Goal: Information Seeking & Learning: Learn about a topic

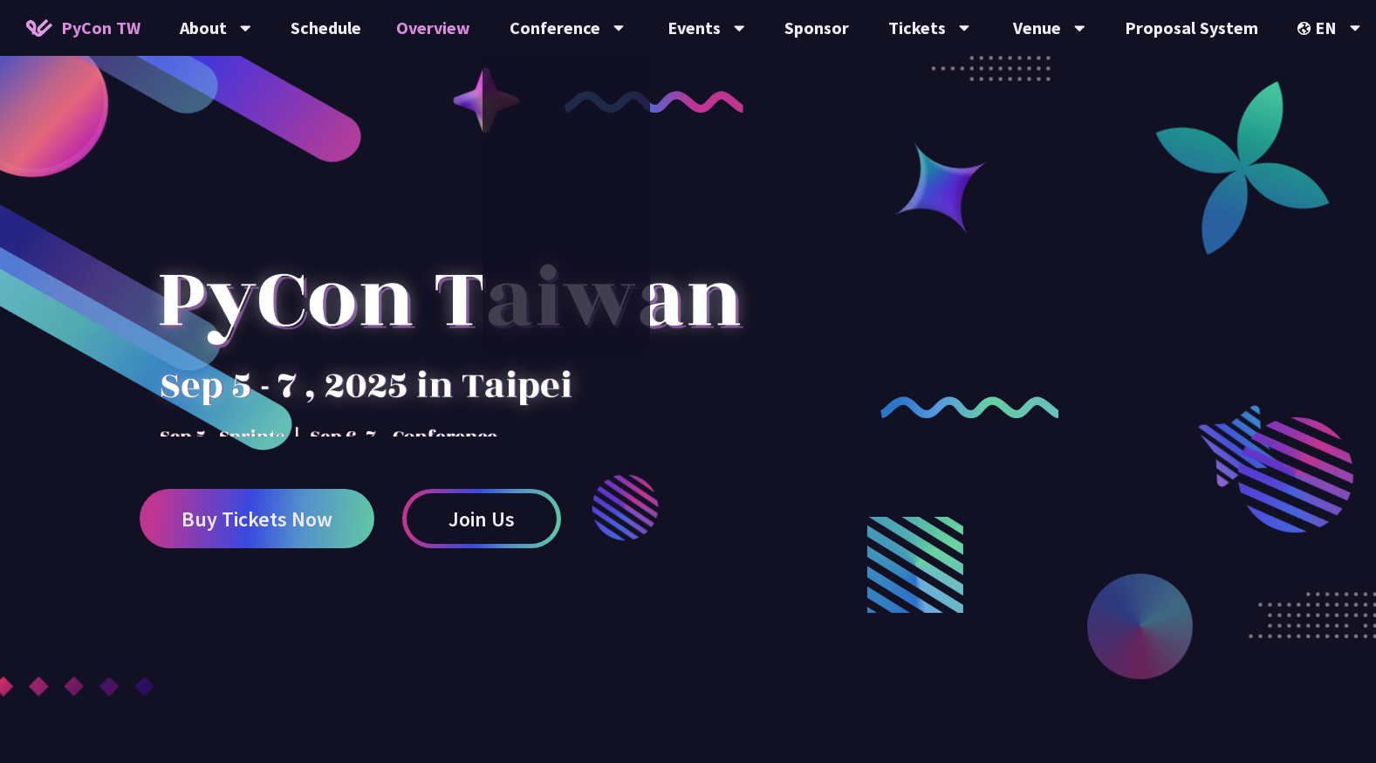
click at [474, 26] on link "Overview" at bounding box center [433, 28] width 109 height 56
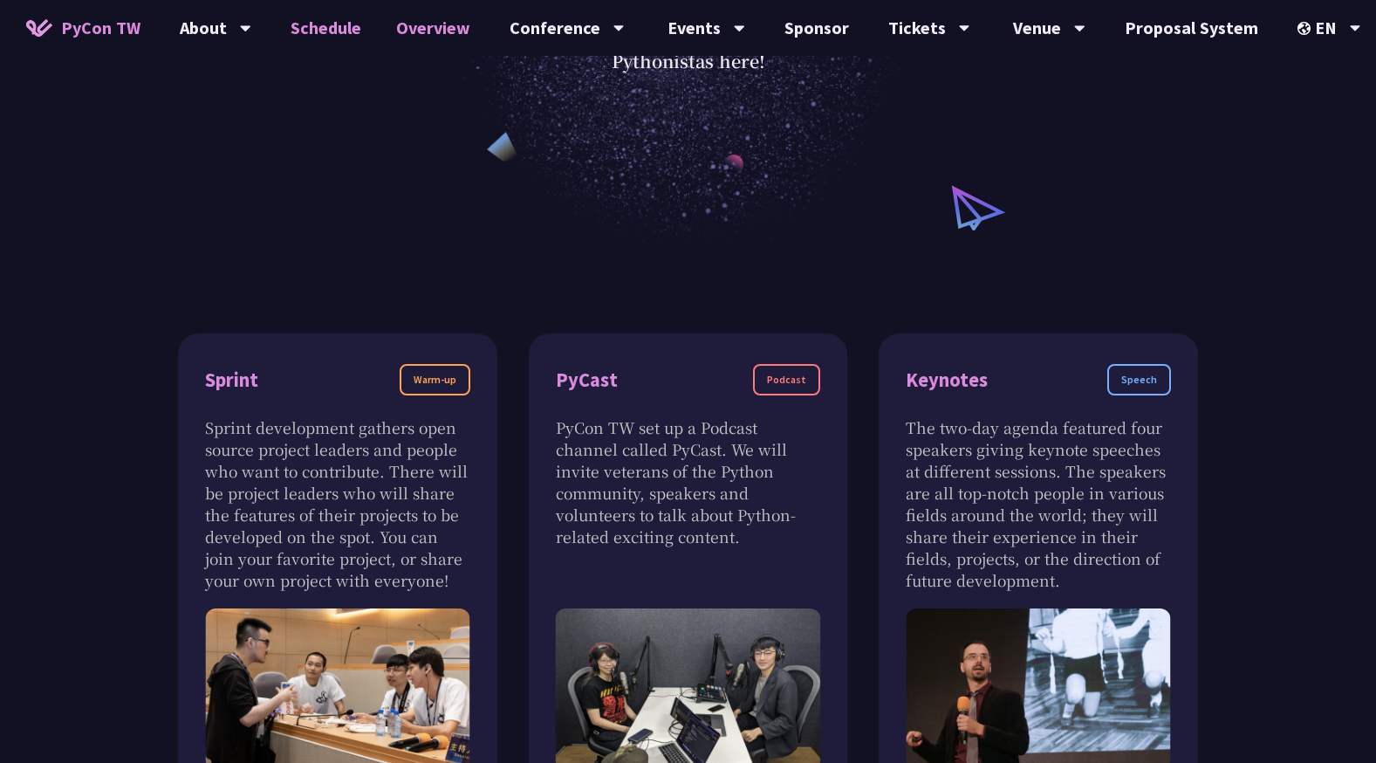
scroll to position [175, 0]
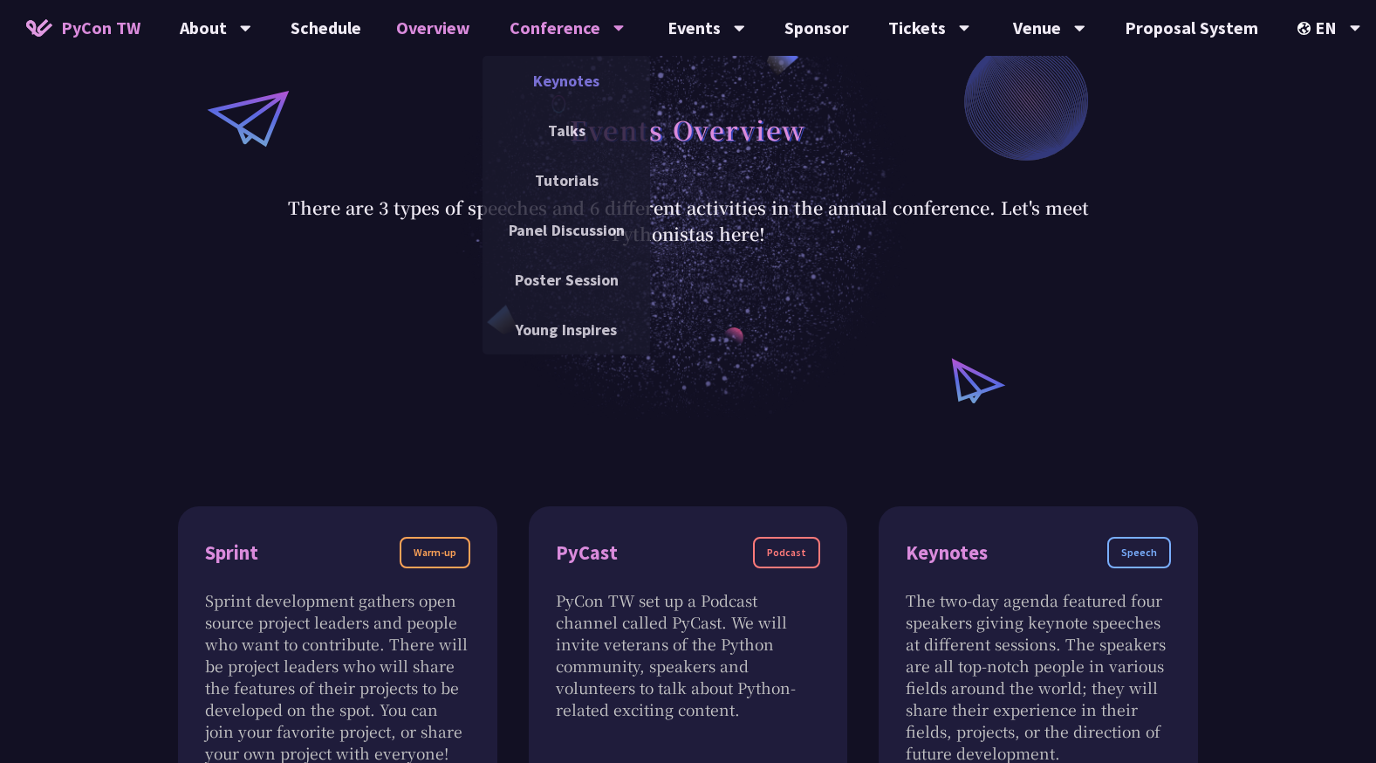
click at [565, 70] on link "Keynotes" at bounding box center [567, 80] width 168 height 41
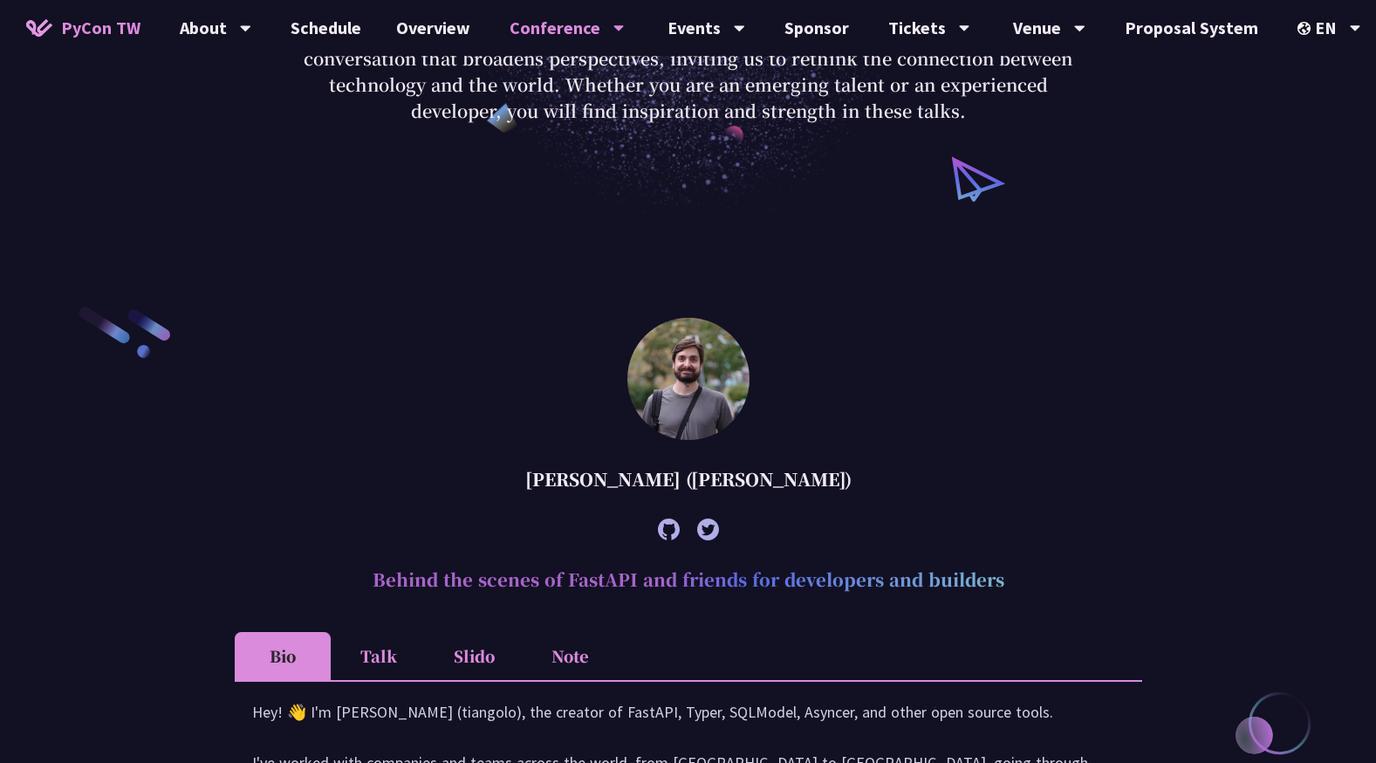
scroll to position [524, 0]
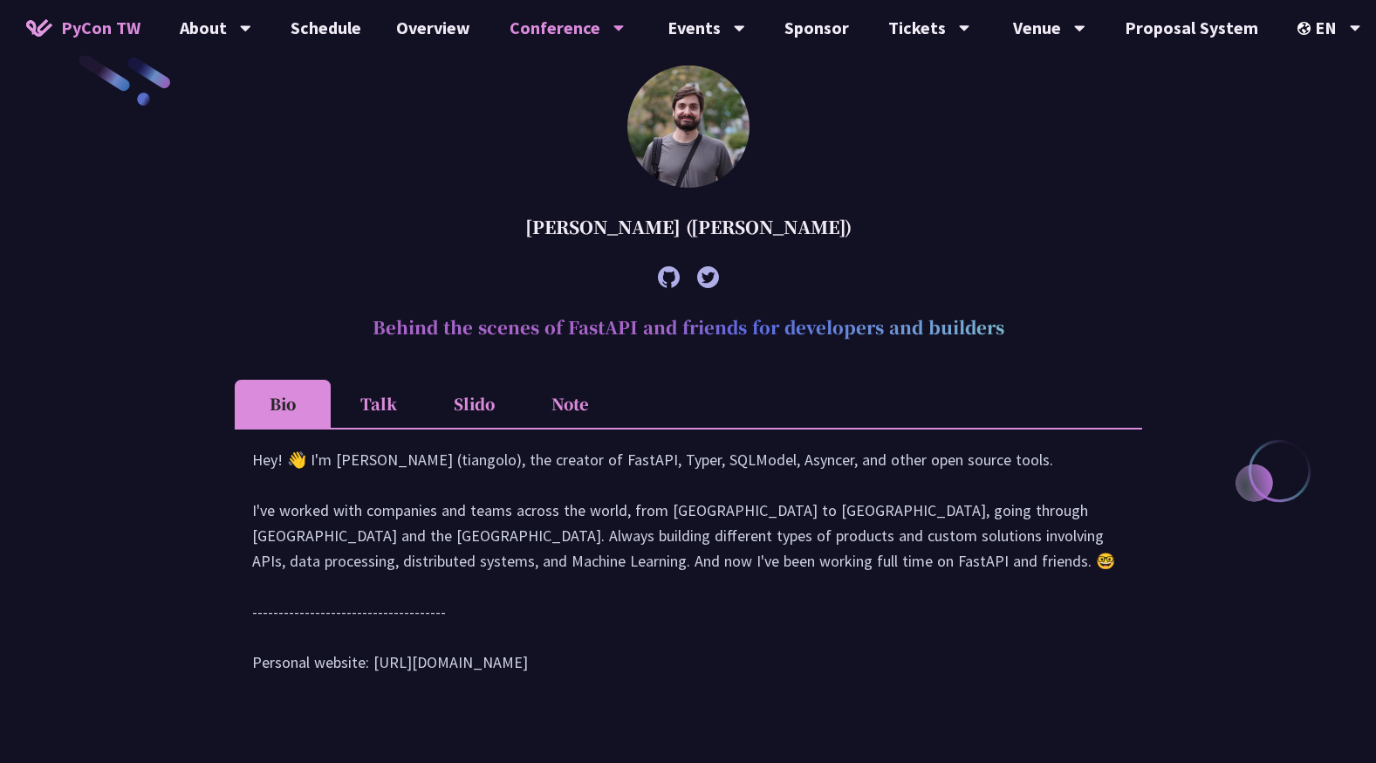
drag, startPoint x: 371, startPoint y: 329, endPoint x: 1126, endPoint y: 324, distance: 754.8
click at [1126, 324] on h2 "Behind the scenes of FastAPI and friends for developers and builders" at bounding box center [688, 327] width 907 height 52
copy h2 "Behind the scenes of FastAPI and friends for developers and builders"
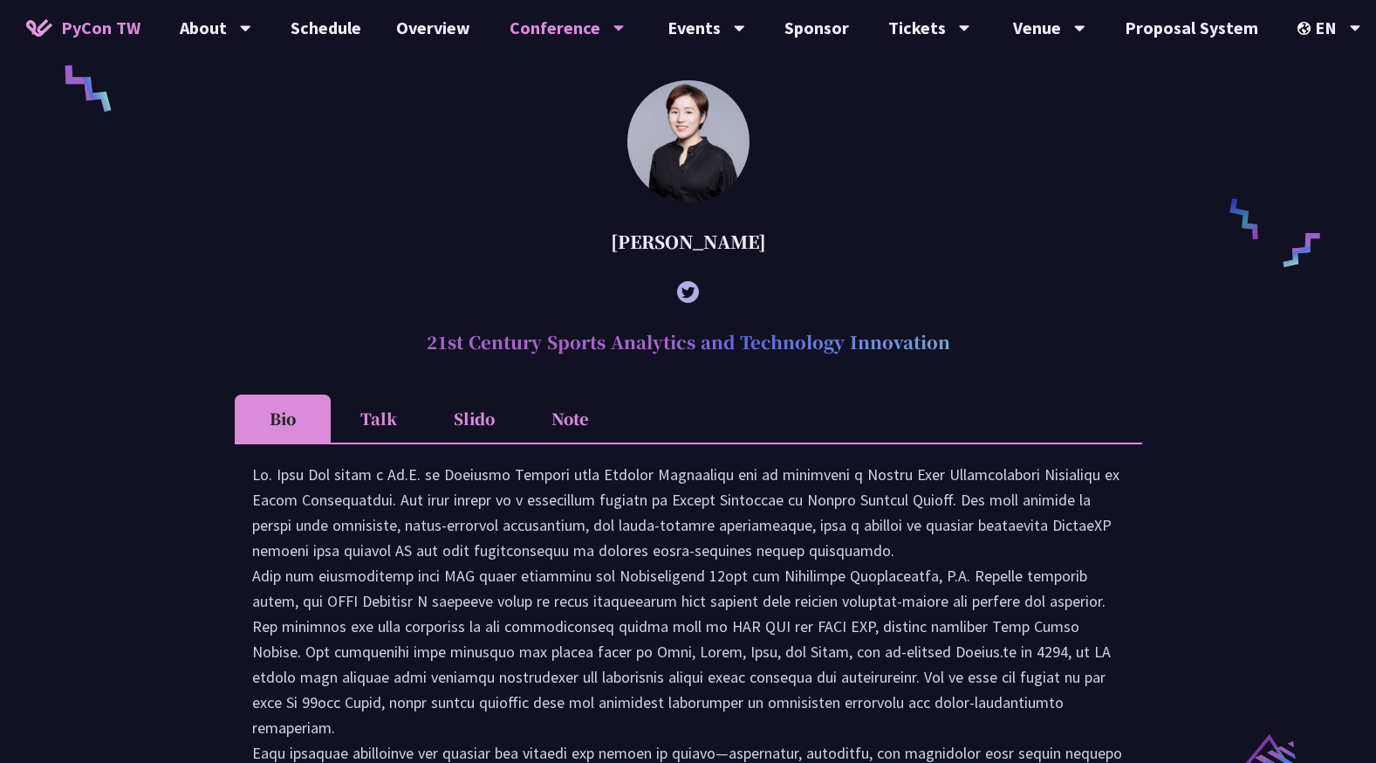
scroll to position [1396, 0]
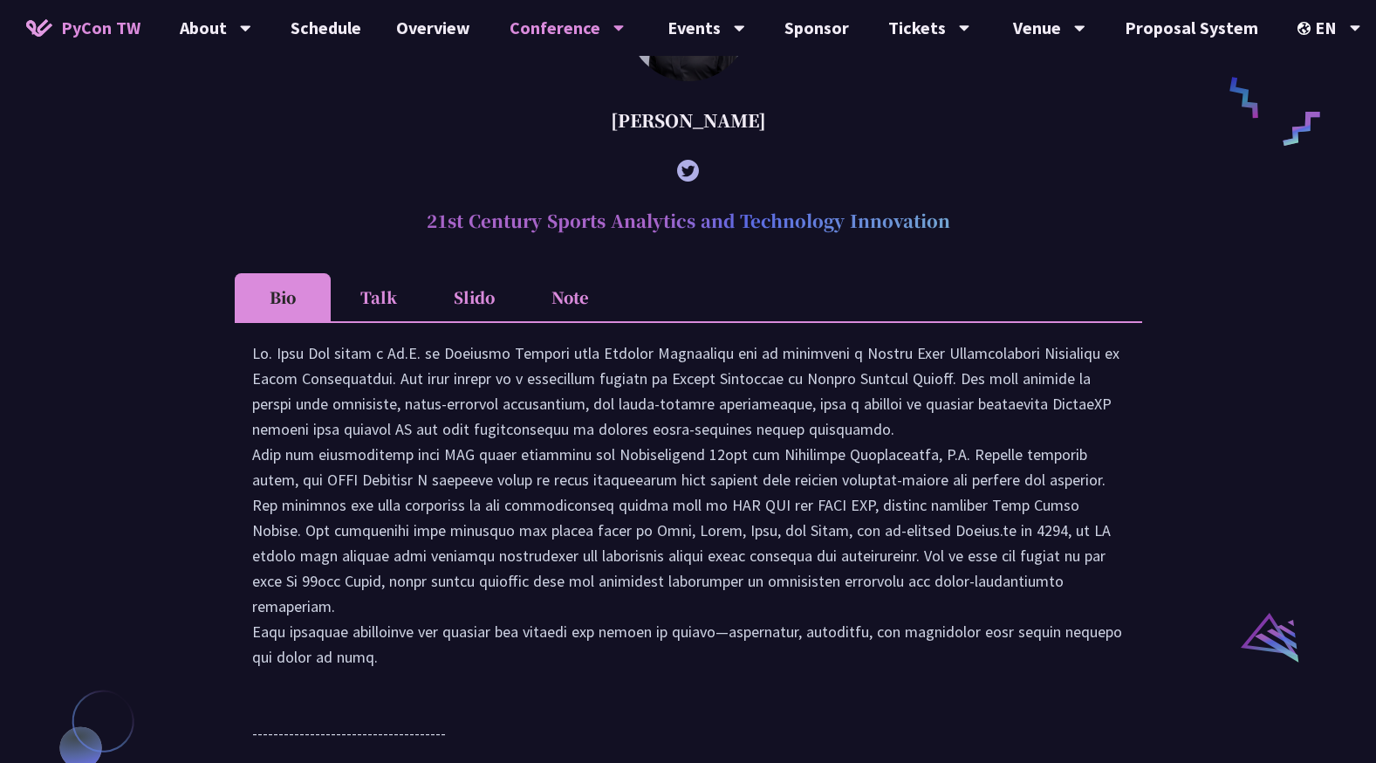
drag, startPoint x: 421, startPoint y: 242, endPoint x: 969, endPoint y: 240, distance: 548.0
click at [969, 240] on h2 "21st Century Sports Analytics and Technology Innovation" at bounding box center [688, 221] width 907 height 52
copy h2 "21st Century Sports Analytics and Technology Innovation"
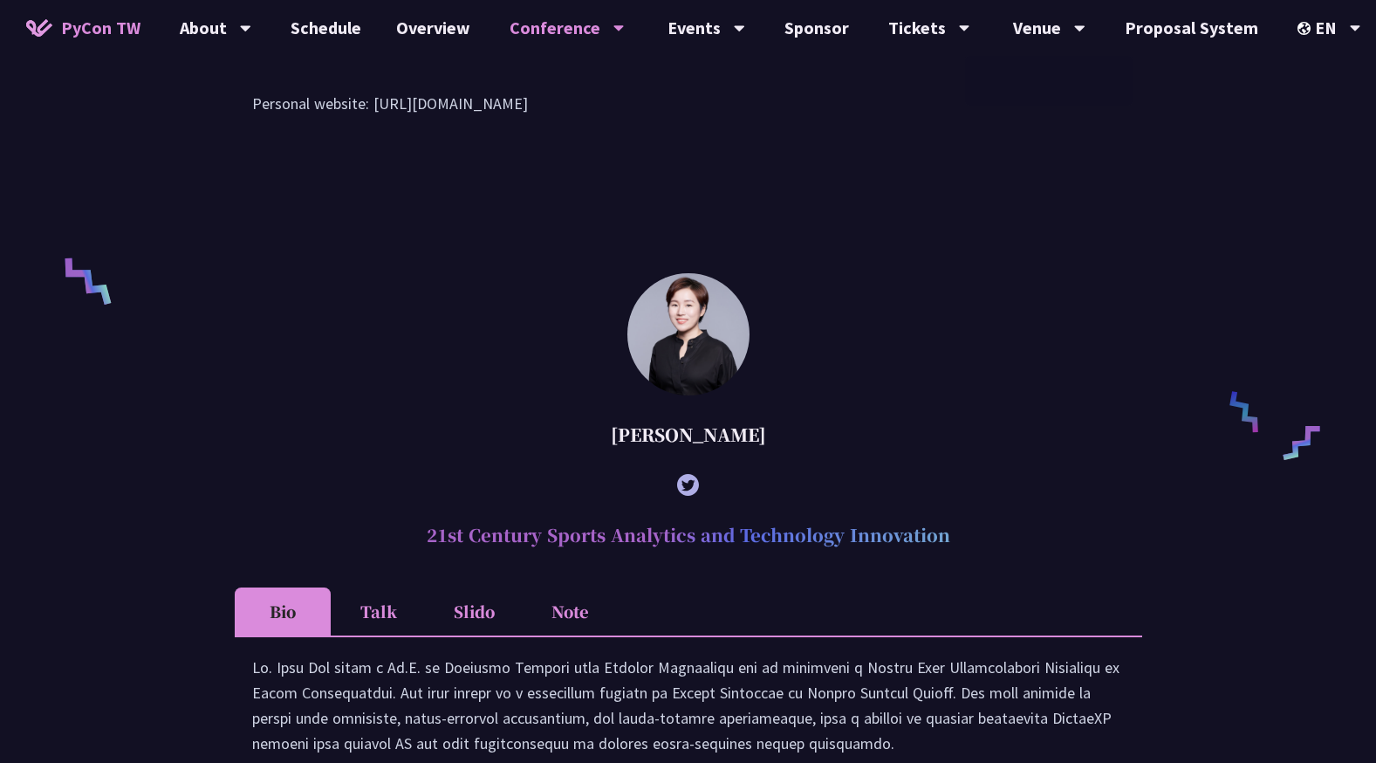
scroll to position [873, 0]
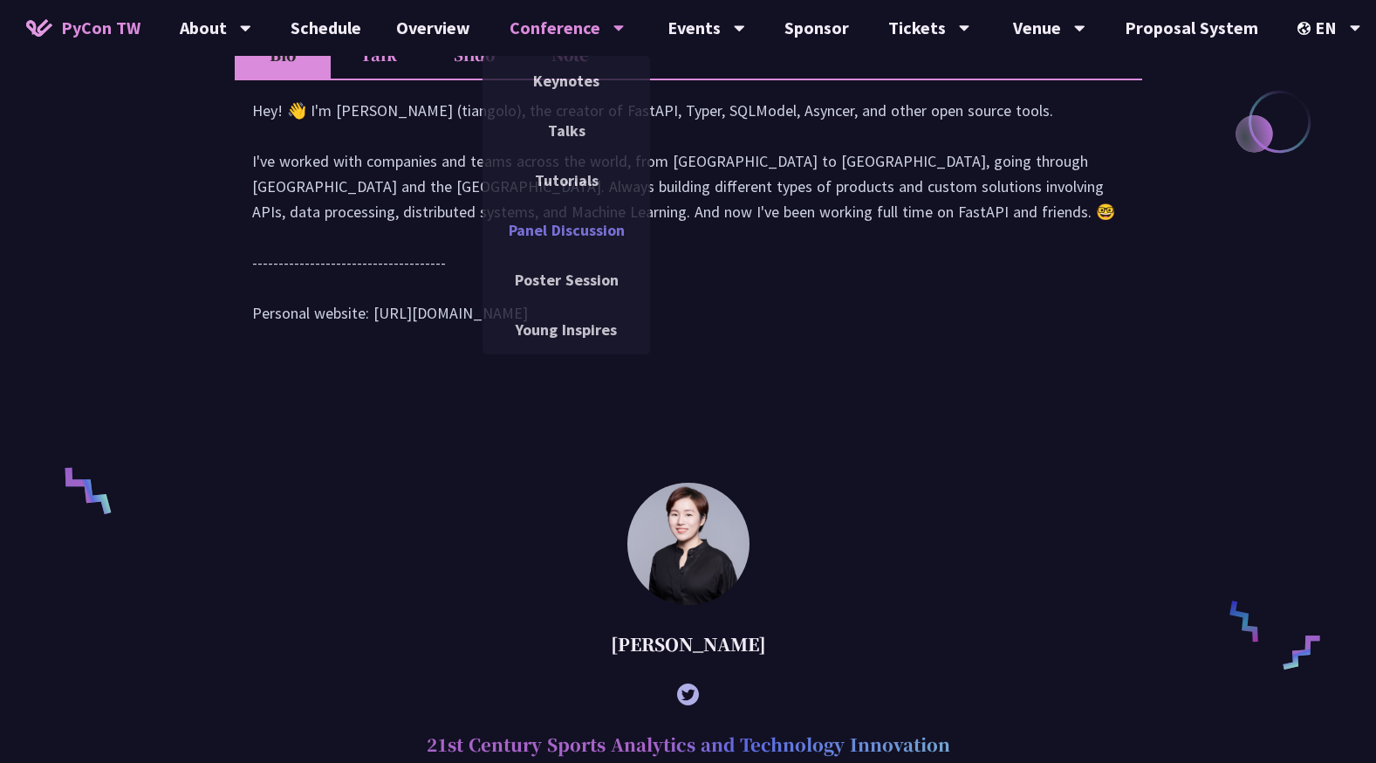
click at [579, 245] on link "Panel Discussion" at bounding box center [567, 229] width 168 height 41
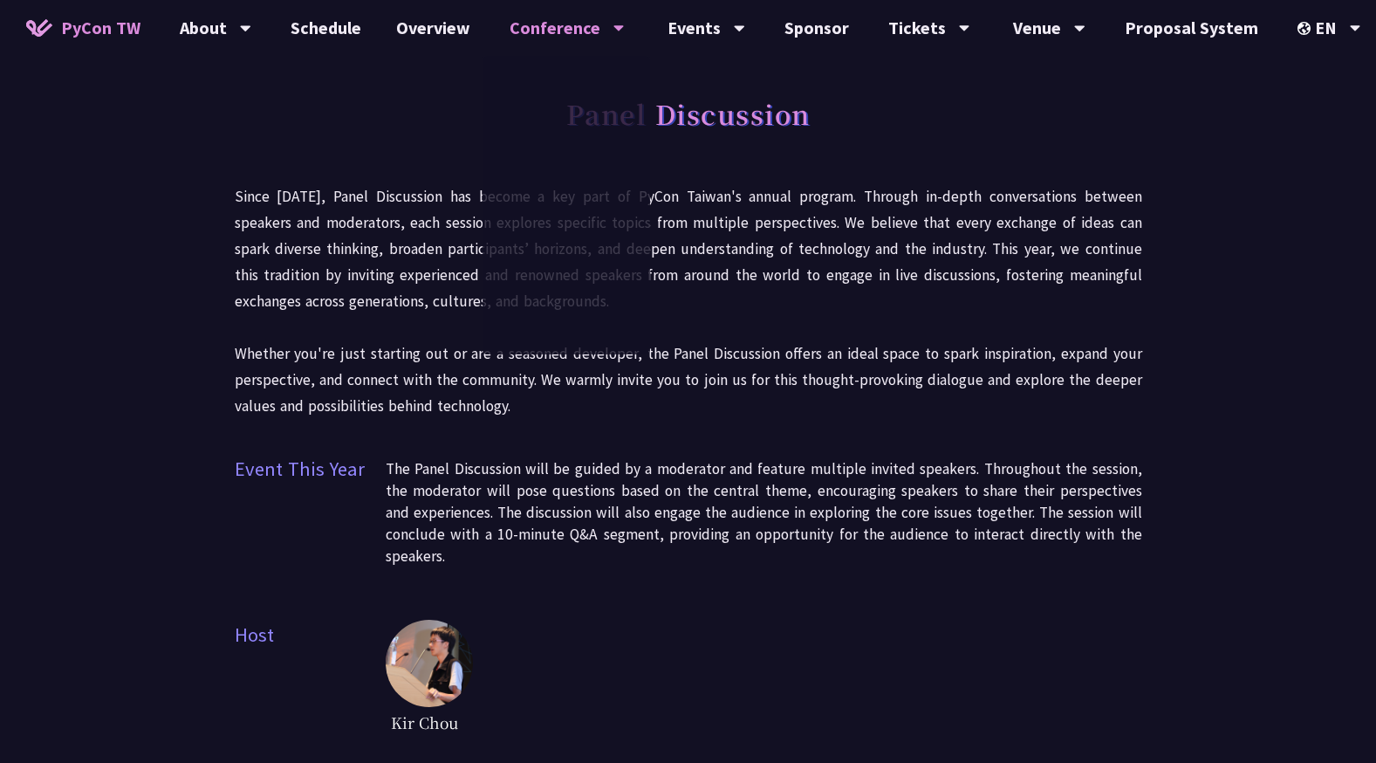
click at [571, 194] on div at bounding box center [567, 205] width 168 height 298
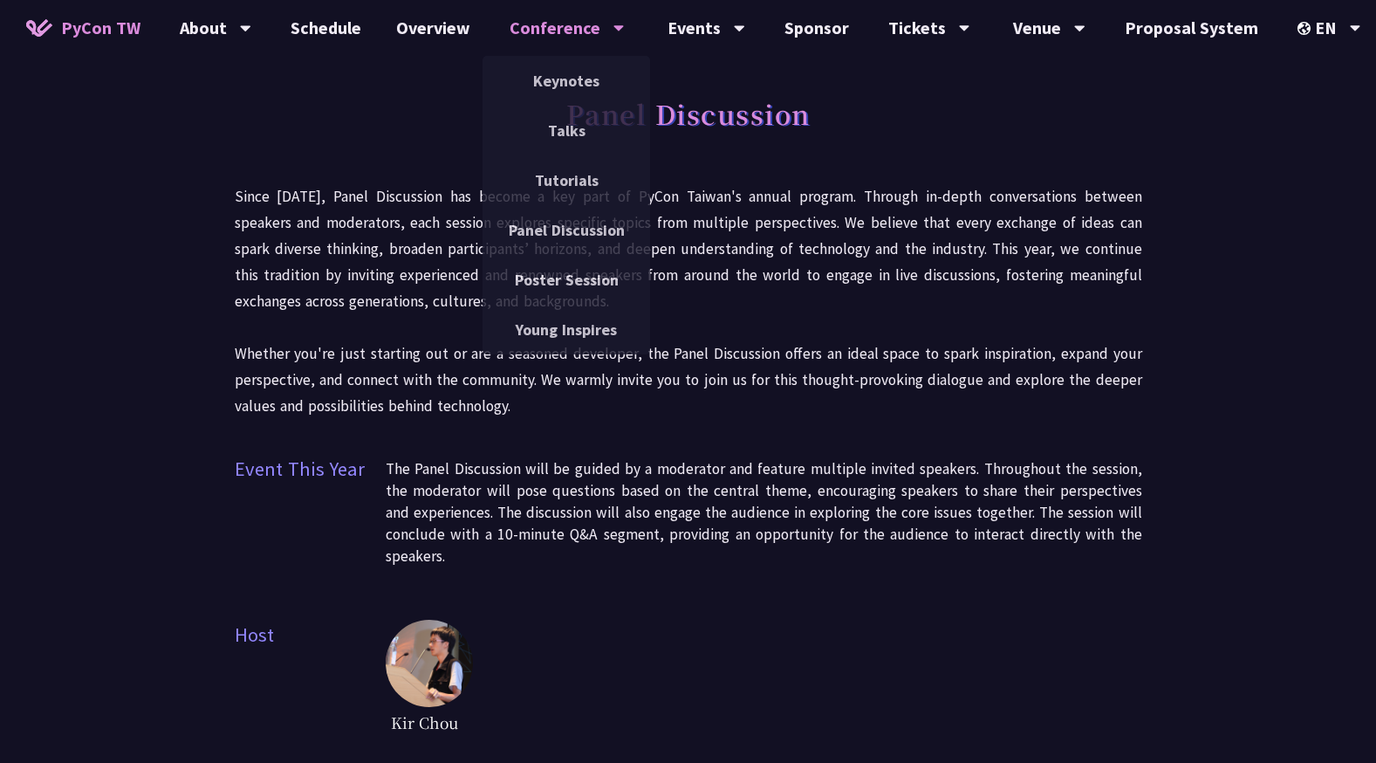
click at [571, 31] on div "Conference" at bounding box center [567, 28] width 115 height 56
click at [568, 86] on link "Keynotes" at bounding box center [567, 80] width 168 height 41
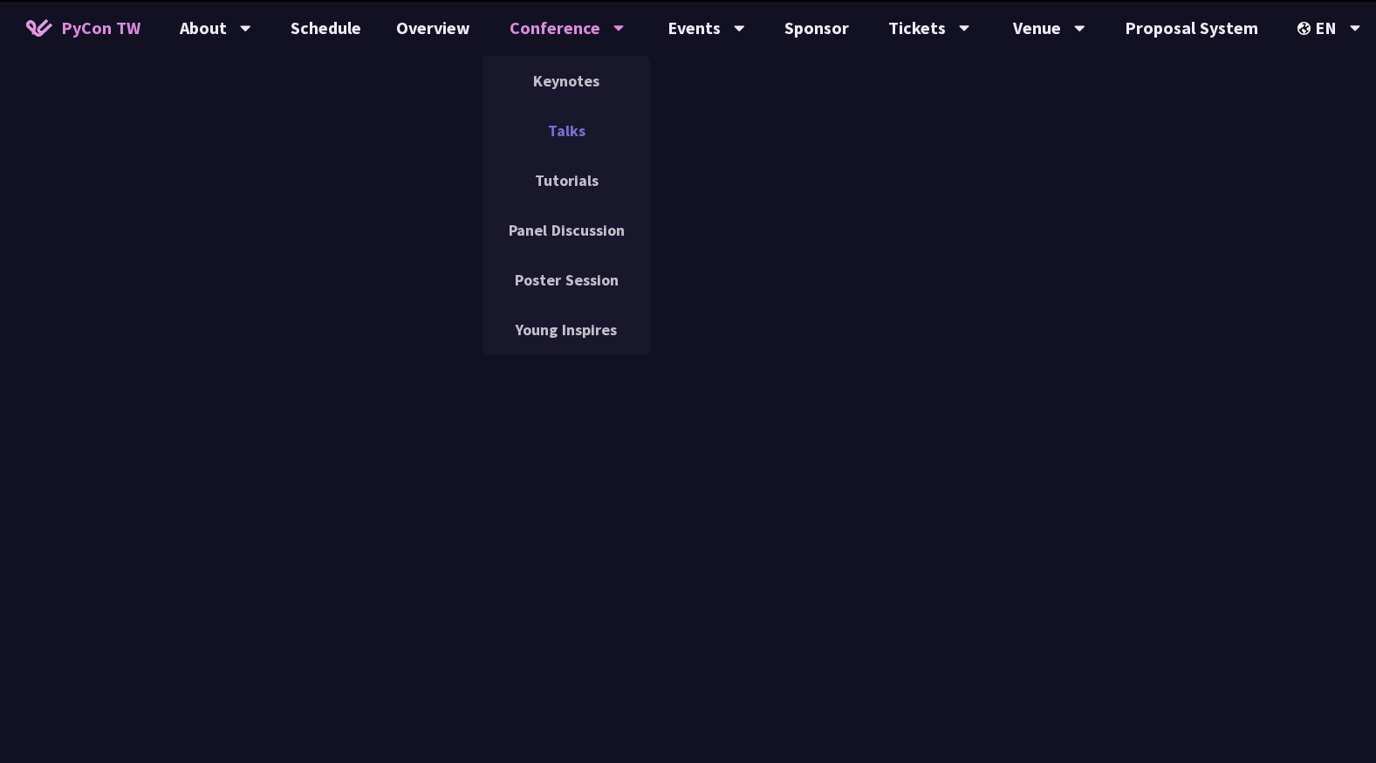
click at [558, 128] on link "Talks" at bounding box center [567, 130] width 168 height 41
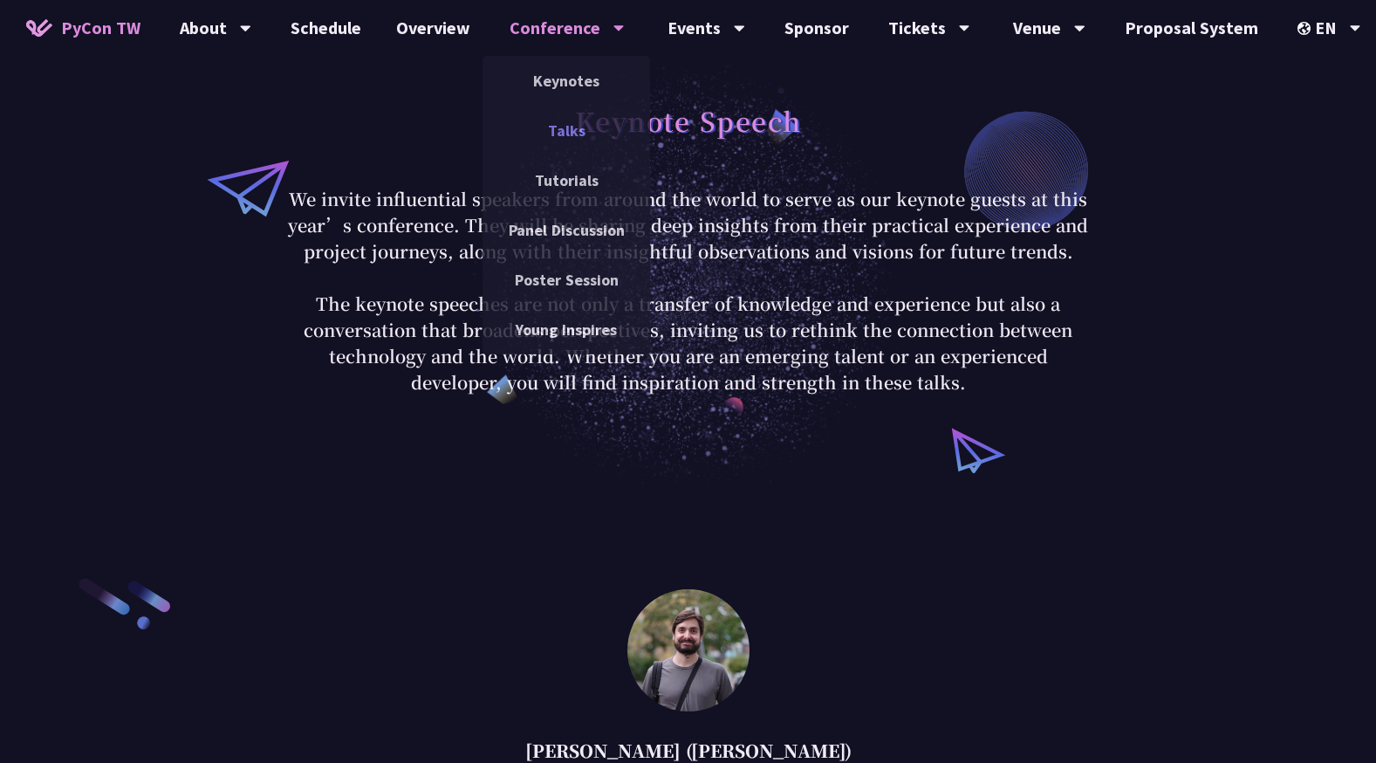
click at [555, 123] on link "Talks" at bounding box center [567, 130] width 168 height 41
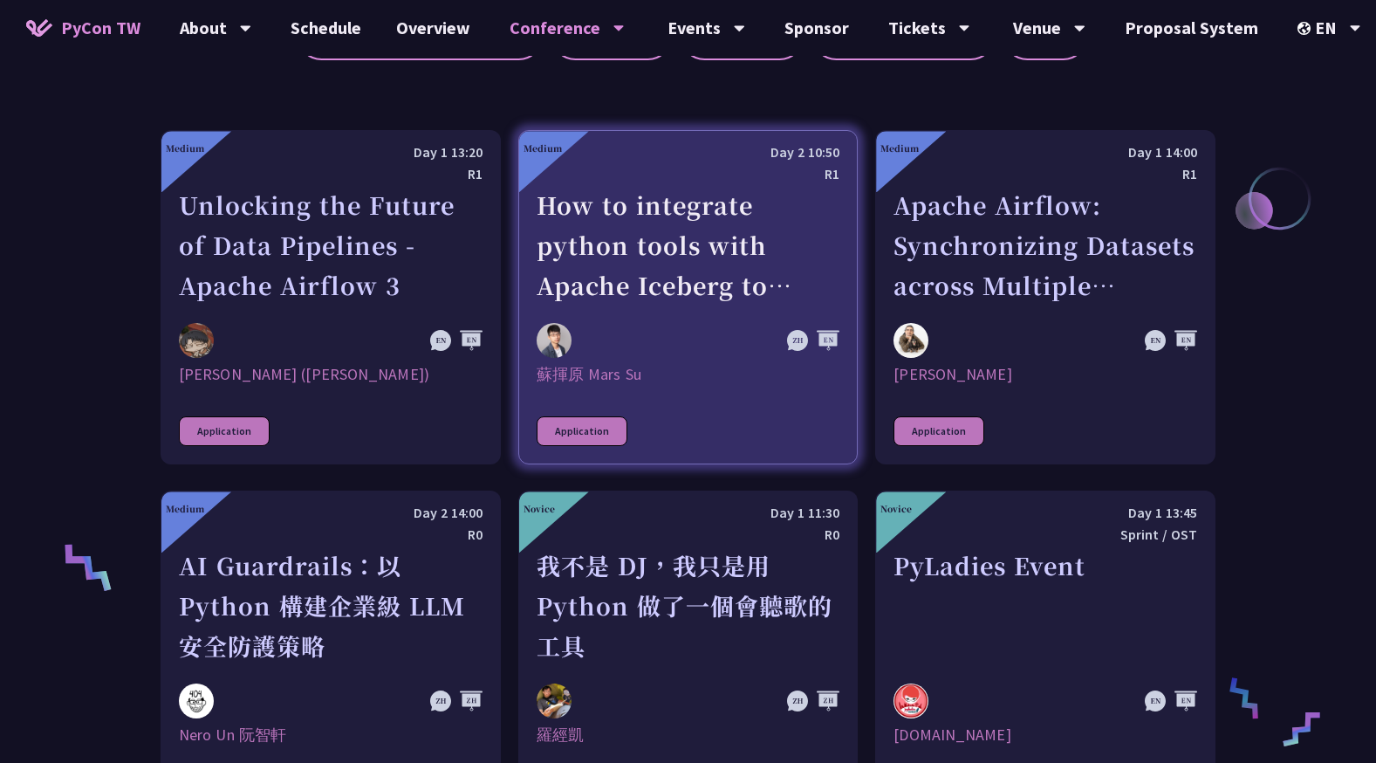
scroll to position [785, 0]
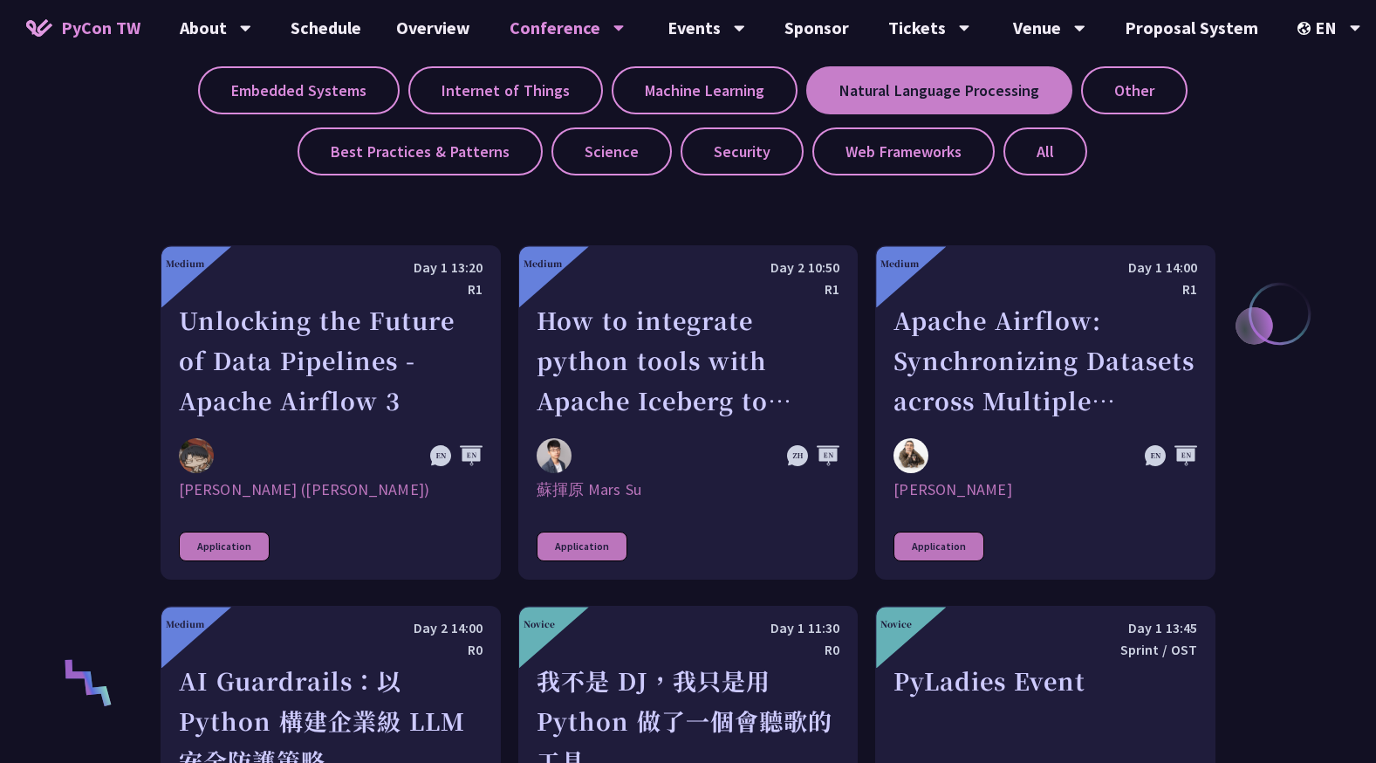
click at [900, 96] on label "Natural Language Processing" at bounding box center [939, 90] width 266 height 48
click at [0, 0] on input "Natural Language Processing" at bounding box center [0, 0] width 0 height 0
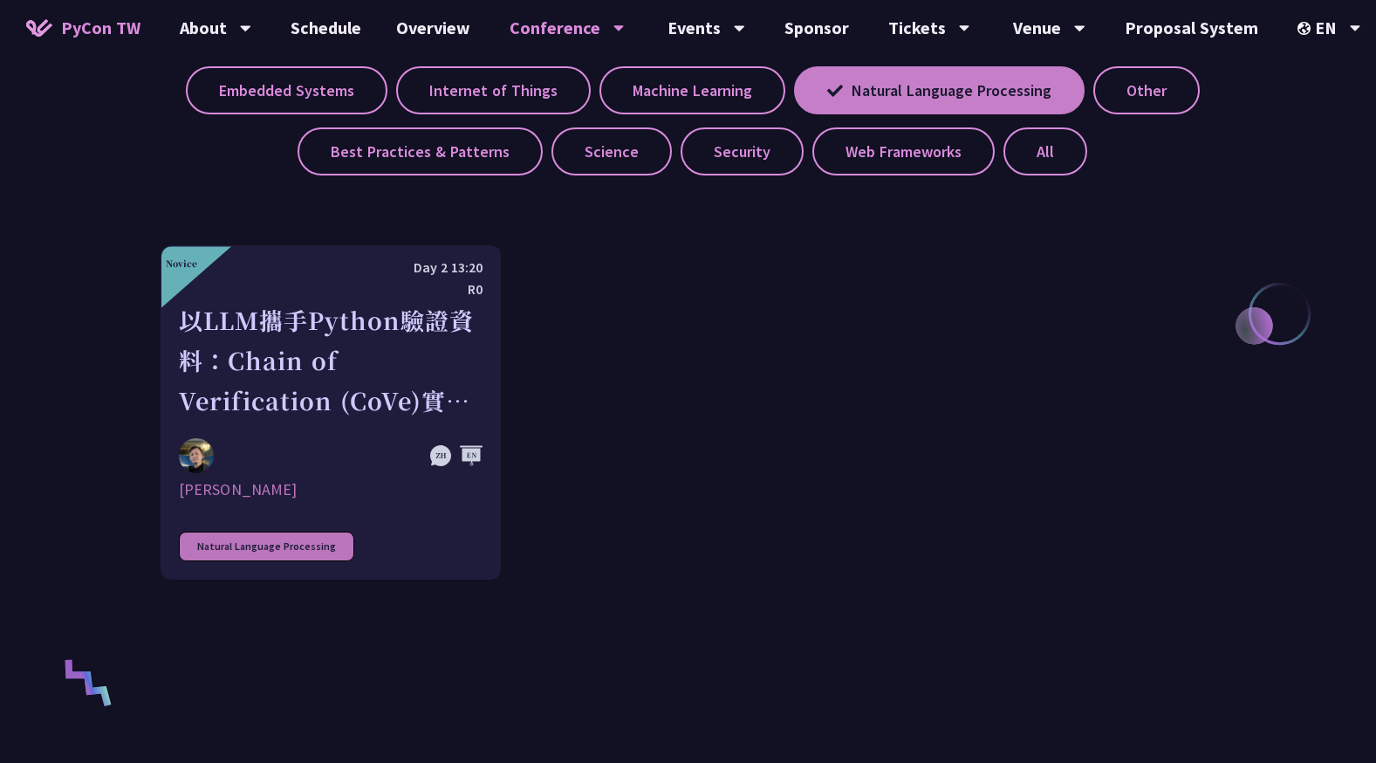
click at [900, 96] on label "Natural Language Processing" at bounding box center [939, 90] width 291 height 48
click at [0, 0] on input "Natural Language Processing" at bounding box center [0, 0] width 0 height 0
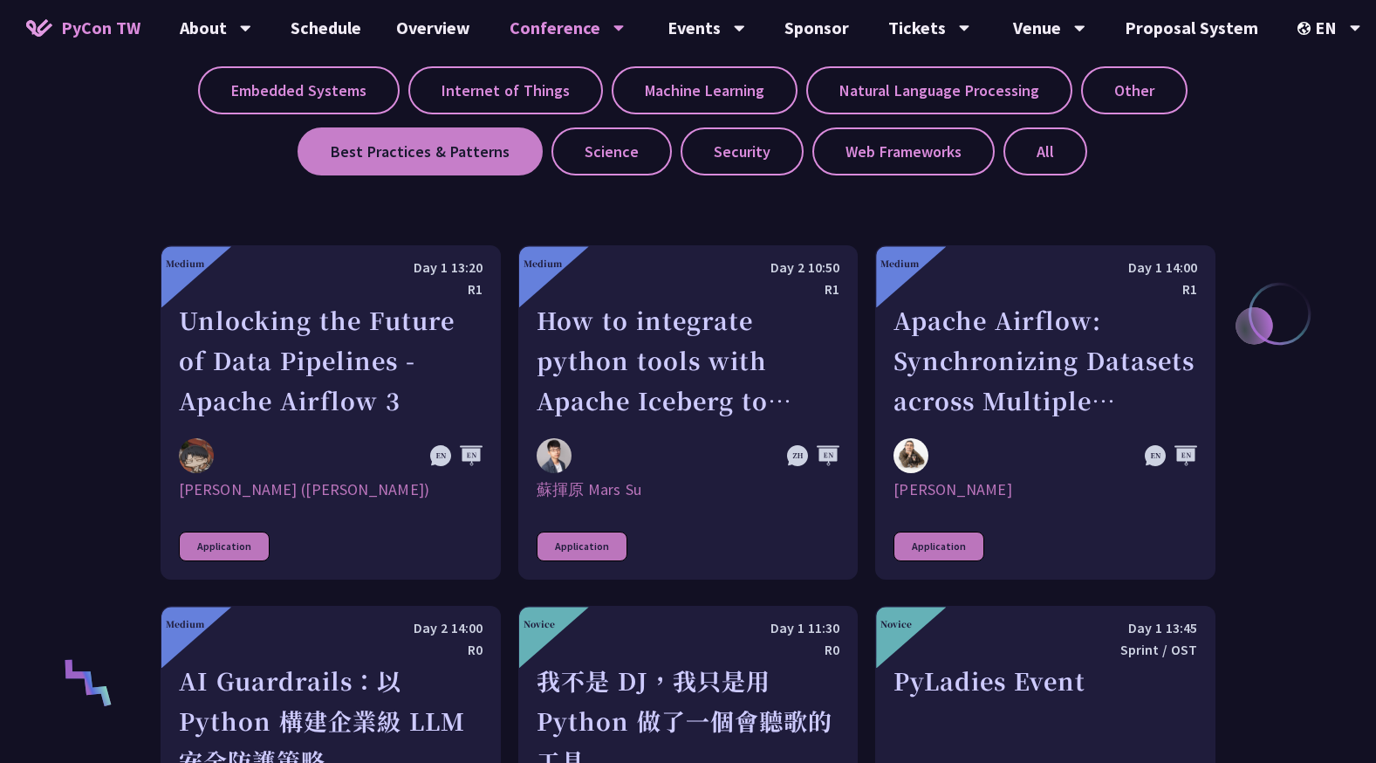
click at [409, 139] on label "Best Practices & Patterns" at bounding box center [420, 151] width 245 height 48
click at [0, 0] on input "Best Practices & Patterns" at bounding box center [0, 0] width 0 height 0
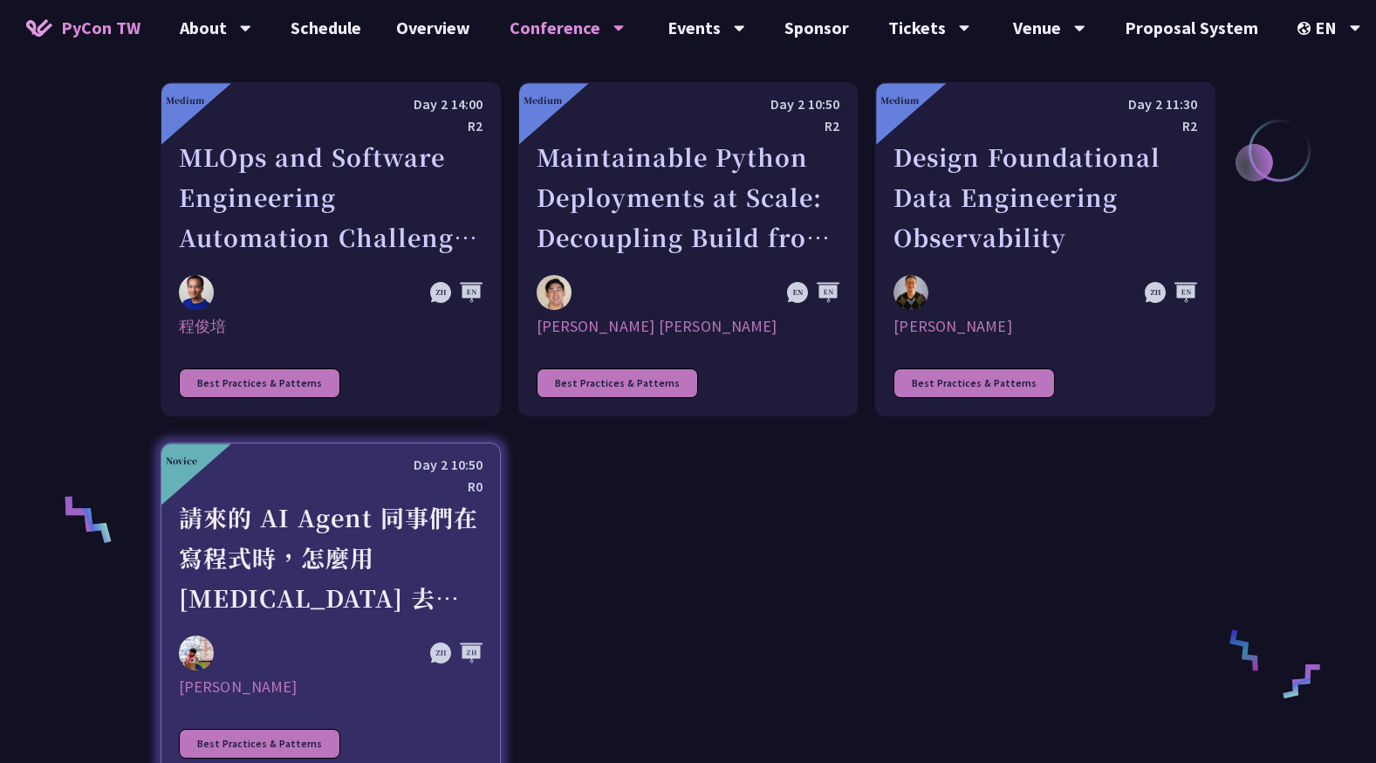
scroll to position [960, 0]
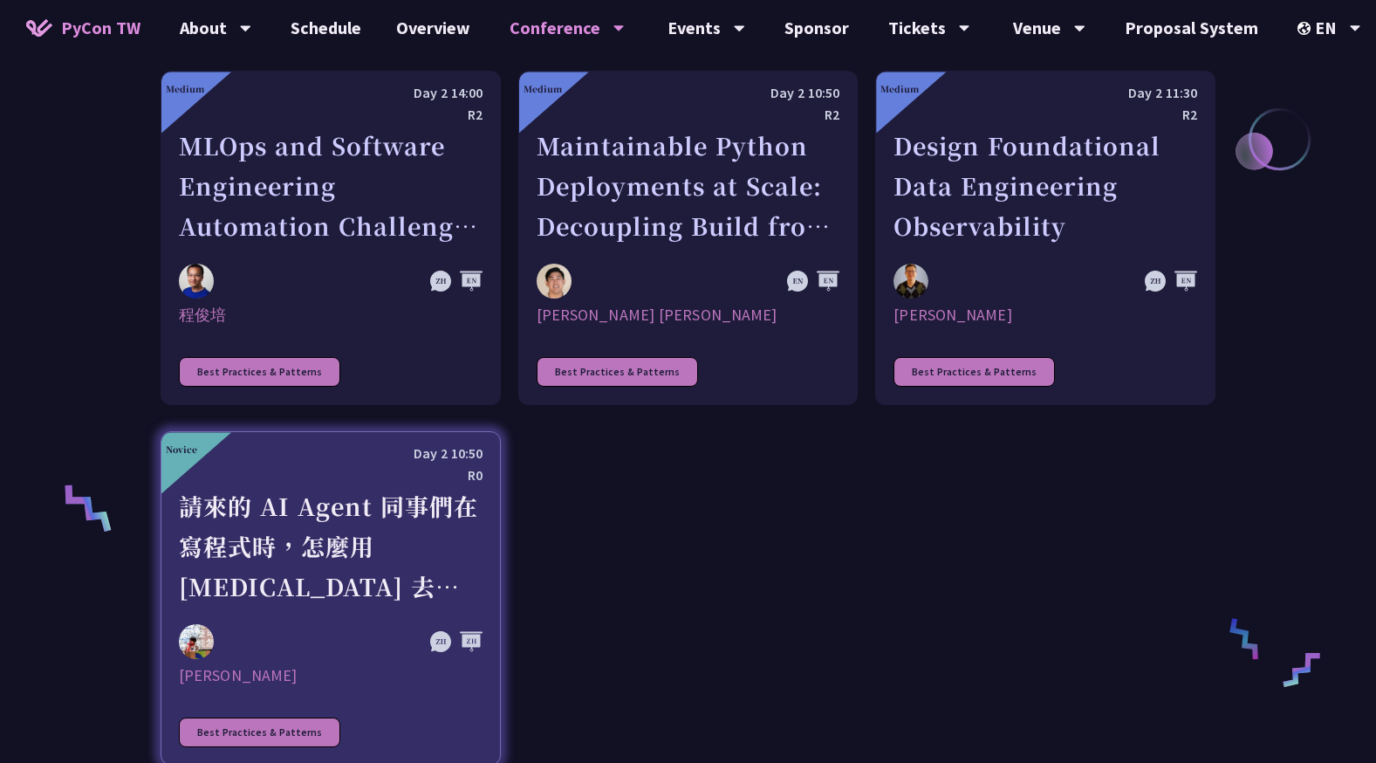
click at [314, 531] on div "請來的 AI Agent 同事們在寫程式時，怎麼用 [MEDICAL_DATA] 去除各種幻想與盲點" at bounding box center [331, 546] width 304 height 120
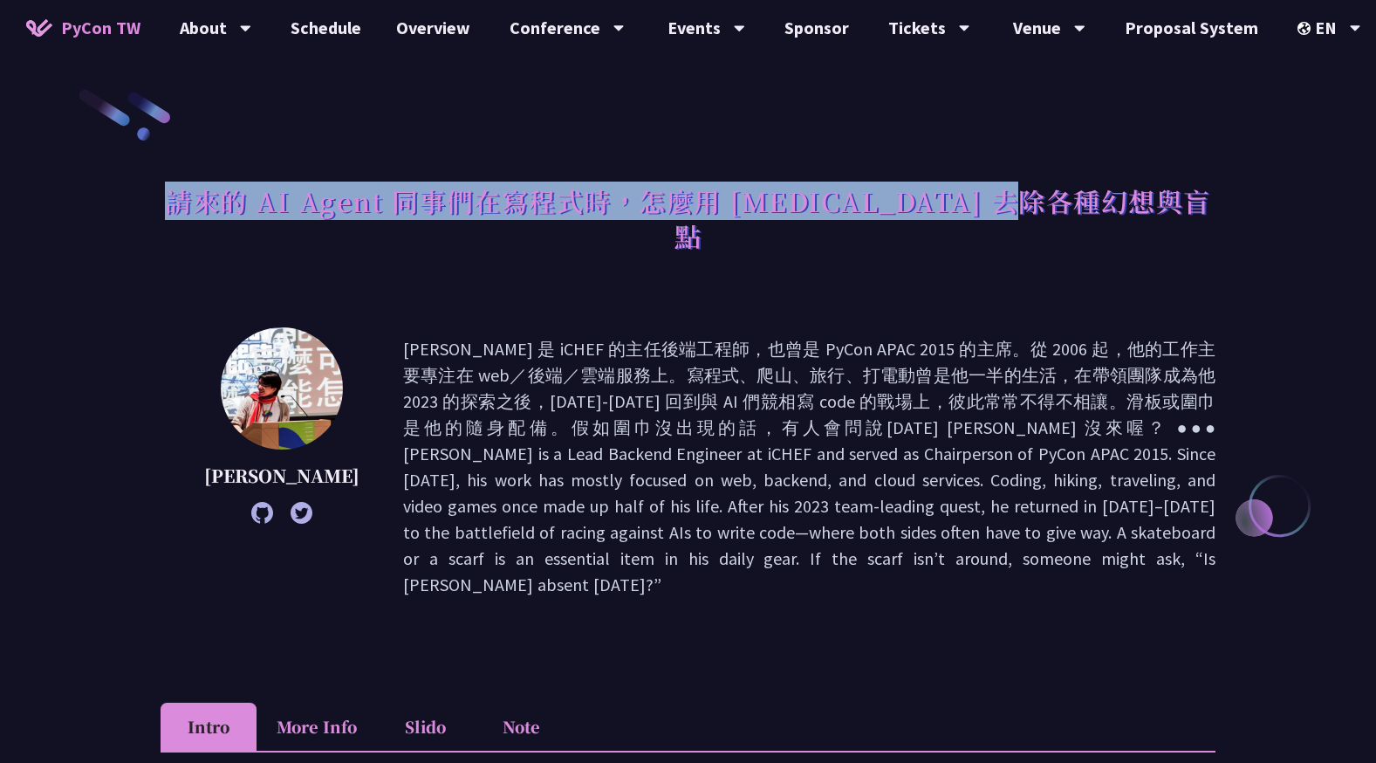
drag, startPoint x: 341, startPoint y: 190, endPoint x: 1229, endPoint y: 199, distance: 888.3
